Goal: Find contact information: Find contact information

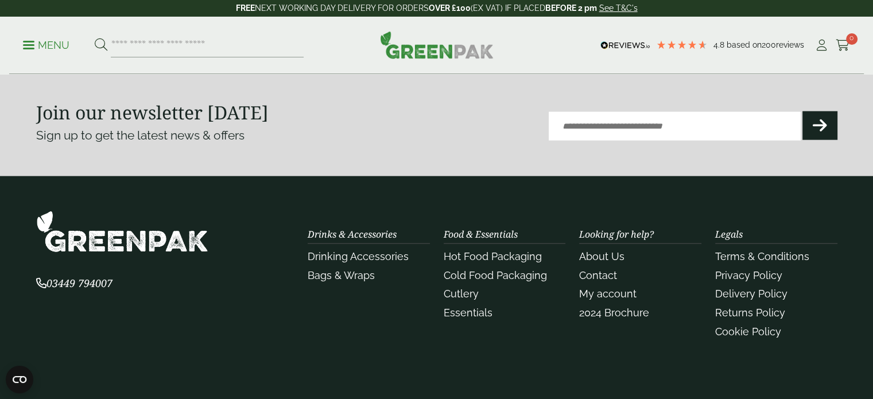
scroll to position [2715, 0]
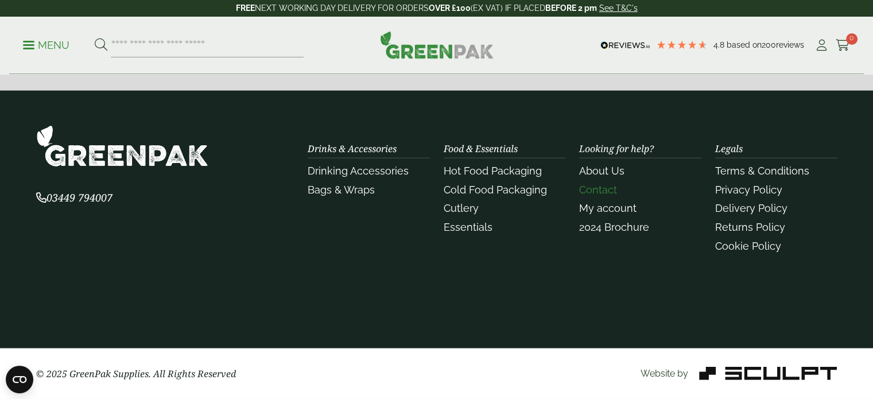
click at [593, 186] on link "Contact" at bounding box center [598, 190] width 38 height 12
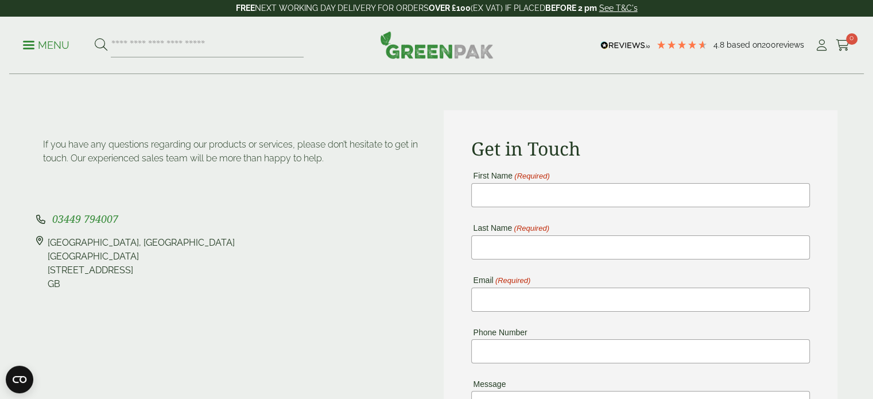
scroll to position [67, 0]
drag, startPoint x: 123, startPoint y: 268, endPoint x: 80, endPoint y: 270, distance: 42.5
click at [80, 270] on div "Pleasant View Farm, Landing Lane Landing Lane Riccall, YO19 6PW GB" at bounding box center [141, 263] width 187 height 55
copy div "YO19 6PW"
